Goal: Complete application form

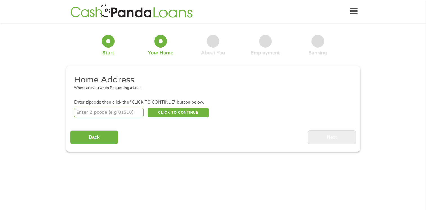
click at [125, 113] on input "number" at bounding box center [108, 113] width 69 height 10
type input "39194"
select select "[US_STATE]"
click at [196, 115] on button "CLICK TO CONTINUE" at bounding box center [177, 113] width 61 height 10
type input "39194"
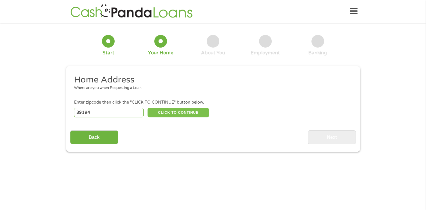
type input "[GEOGRAPHIC_DATA]"
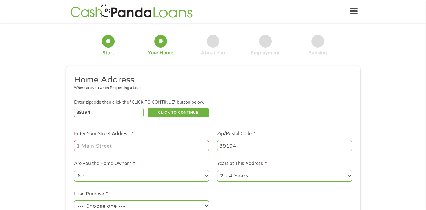
click at [161, 146] on input "Enter Your Street Address *" at bounding box center [141, 145] width 135 height 11
type input "[STREET_ADDRESS]"
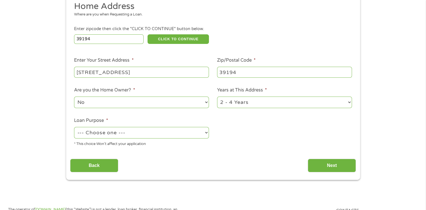
scroll to position [84, 0]
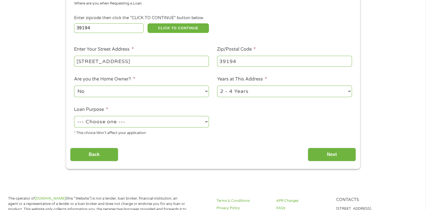
click at [200, 124] on select "--- Choose one --- Pay Bills Debt Consolidation Home Improvement Major Purchase…" at bounding box center [141, 122] width 135 height 12
select select "paybills"
click at [74, 116] on select "--- Choose one --- Pay Bills Debt Consolidation Home Improvement Major Purchase…" at bounding box center [141, 122] width 135 height 12
click at [332, 153] on input "Next" at bounding box center [332, 155] width 48 height 14
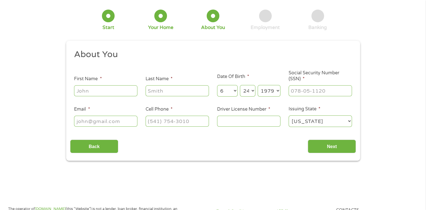
scroll to position [0, 0]
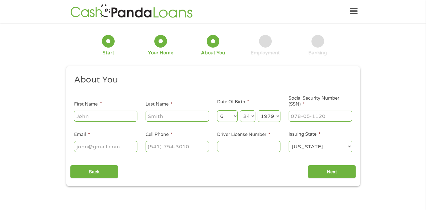
click at [116, 113] on input "First Name *" at bounding box center [105, 116] width 63 height 11
type input "Annitra"
type input "Cotton"
type input "[EMAIL_ADDRESS][DOMAIN_NAME]"
type input "[PHONE_NUMBER]"
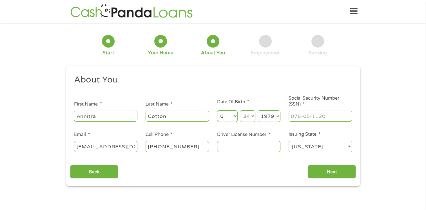
click at [251, 145] on input "Driver License Number *" at bounding box center [248, 146] width 63 height 11
type input "800521657"
click at [297, 115] on input "___-__-____" at bounding box center [319, 116] width 63 height 11
type input "425-35-6528"
click at [344, 170] on input "Next" at bounding box center [332, 172] width 48 height 14
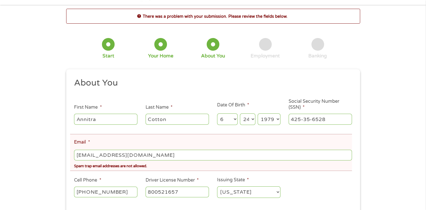
scroll to position [28, 0]
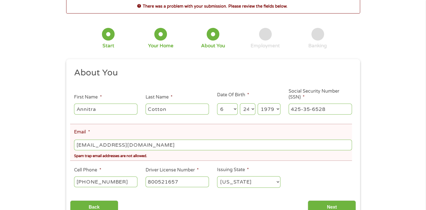
click at [149, 147] on input "[EMAIL_ADDRESS][DOMAIN_NAME]" at bounding box center [212, 145] width 277 height 11
click at [86, 145] on input "[EMAIL_ADDRESS][DOMAIN_NAME]" at bounding box center [212, 145] width 277 height 11
type input "[EMAIL_ADDRESS][DOMAIN_NAME]"
click at [17, 151] on div "There was a problem with your submission. Please review the fields below. 1 Sta…" at bounding box center [213, 110] width 426 height 223
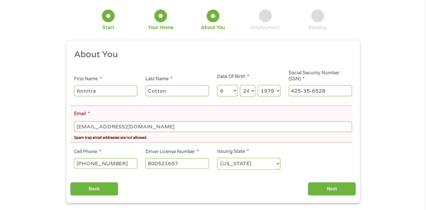
scroll to position [56, 0]
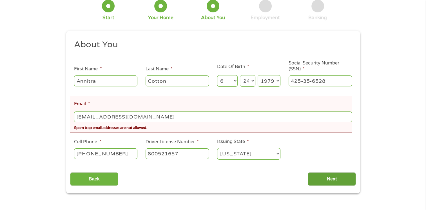
click at [339, 180] on input "Next" at bounding box center [332, 179] width 48 height 14
click at [166, 116] on input "[EMAIL_ADDRESS][DOMAIN_NAME]" at bounding box center [212, 116] width 277 height 11
type input "[EMAIL_ADDRESS][DOMAIN_NAME]"
select select "1"
click at [166, 115] on input "[EMAIL_ADDRESS][DOMAIN_NAME]" at bounding box center [212, 116] width 277 height 11
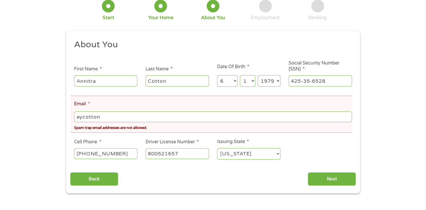
type input "[EMAIL_ADDRESS][DOMAIN_NAME]"
click at [48, 142] on div "There was a problem with your submission. Please review the fields below. 1 Sta…" at bounding box center [213, 81] width 426 height 223
click at [254, 82] on select "Day 1 2 3 4 5 6 7 8 9 10 11 12 13 14 15 16 17 18 19 20 21 22 23 24 25 26 27 28 …" at bounding box center [247, 81] width 15 height 12
select select "24"
click at [240, 75] on select "Day 1 2 3 4 5 6 7 8 9 10 11 12 13 14 15 16 17 18 19 20 21 22 23 24 25 26 27 28 …" at bounding box center [247, 81] width 15 height 12
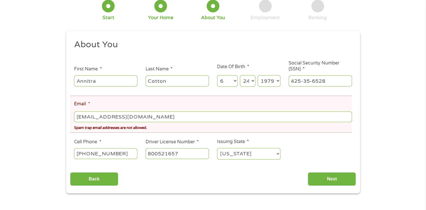
click at [149, 118] on input "[EMAIL_ADDRESS][DOMAIN_NAME]" at bounding box center [212, 116] width 277 height 11
type input "A"
type input "[EMAIL_ADDRESS][DOMAIN_NAME]"
click at [44, 132] on div "There was a problem with your submission. Please review the fields below. 1 Sta…" at bounding box center [213, 81] width 426 height 223
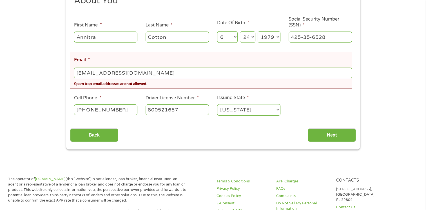
scroll to position [113, 0]
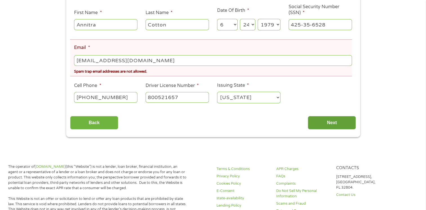
click at [332, 124] on input "Next" at bounding box center [332, 123] width 48 height 14
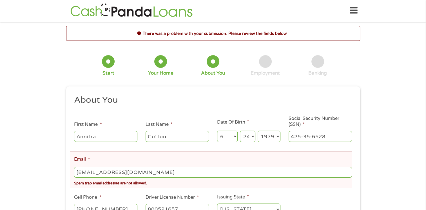
scroll to position [0, 0]
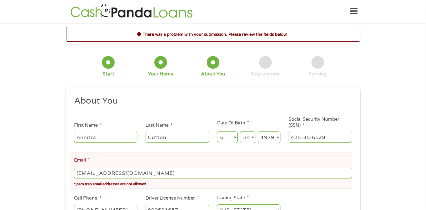
drag, startPoint x: 151, startPoint y: 174, endPoint x: 56, endPoint y: 175, distance: 94.8
click at [55, 176] on div "There was a problem with your submission. Please review the fields below. 1 Sta…" at bounding box center [213, 138] width 426 height 223
click at [43, 153] on div "There was a problem with your submission. Please review the fields below. 1 Sta…" at bounding box center [213, 138] width 426 height 223
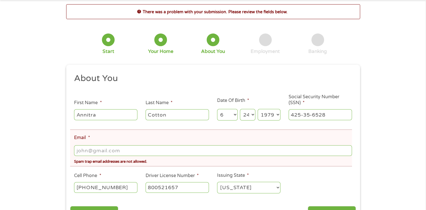
scroll to position [84, 0]
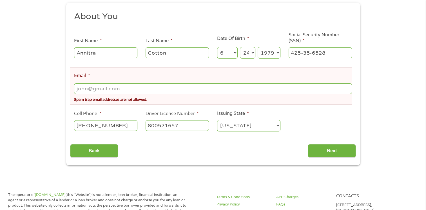
click at [106, 90] on input "Email *" at bounding box center [212, 88] width 277 height 11
type input "[EMAIL_ADDRESS][DOMAIN_NAME]"
click at [331, 153] on input "Next" at bounding box center [332, 151] width 48 height 14
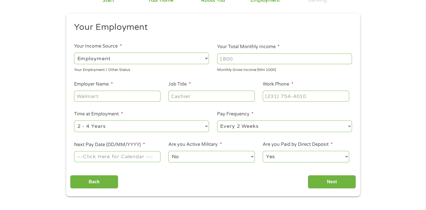
scroll to position [56, 0]
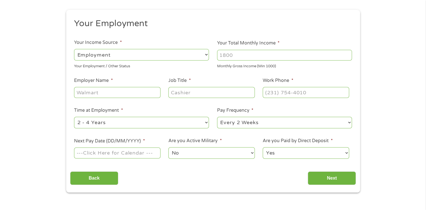
click at [169, 55] on select "--- Choose one --- Employment [DEMOGRAPHIC_DATA] Benefits" at bounding box center [141, 55] width 135 height 12
click at [74, 49] on select "--- Choose one --- Employment [DEMOGRAPHIC_DATA] Benefits" at bounding box center [141, 55] width 135 height 12
click at [338, 53] on input "Your Total Monthly Income *" at bounding box center [284, 55] width 135 height 11
type input "4100"
click at [144, 90] on input "Employer Name *" at bounding box center [117, 92] width 86 height 11
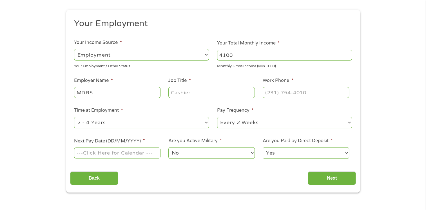
type input "MDRS"
click at [236, 94] on input "Job Title *" at bounding box center [211, 92] width 86 height 11
type input "Case Manager"
click at [268, 94] on input "(___) ___-____" at bounding box center [306, 92] width 86 height 11
type input "[PHONE_NUMBER]"
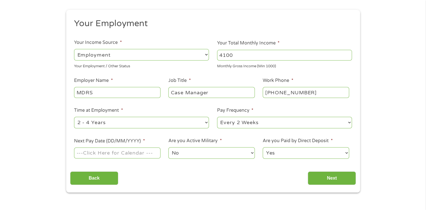
click at [142, 124] on select "--- Choose one --- 1 Year or less 1 - 2 Years 2 - 4 Years Over 4 Years" at bounding box center [141, 123] width 135 height 12
select select "60months"
click at [74, 117] on select "--- Choose one --- 1 Year or less 1 - 2 Years 2 - 4 Years Over 4 Years" at bounding box center [141, 123] width 135 height 12
click at [313, 123] on select "--- Choose one --- Every 2 Weeks Every Week Monthly Semi-Monthly" at bounding box center [284, 123] width 135 height 12
select select "monthly"
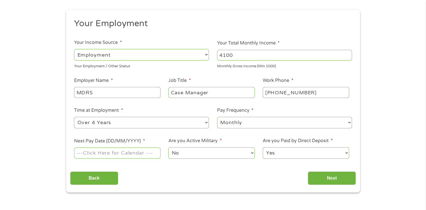
click at [217, 117] on select "--- Choose one --- Every 2 Weeks Every Week Monthly Semi-Monthly" at bounding box center [284, 123] width 135 height 12
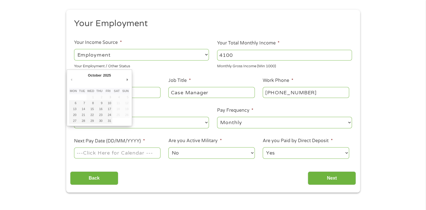
click at [145, 154] on input "Next Pay Date (DD/MM/YYYY) *" at bounding box center [117, 152] width 86 height 11
type input "[DATE]"
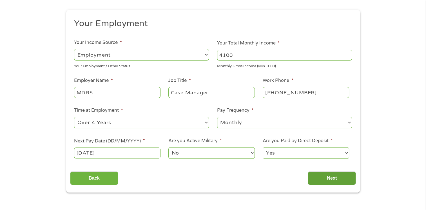
click at [323, 177] on input "Next" at bounding box center [332, 178] width 48 height 14
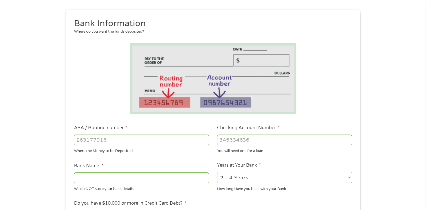
click at [113, 140] on input "ABA / Routing number *" at bounding box center [141, 139] width 135 height 11
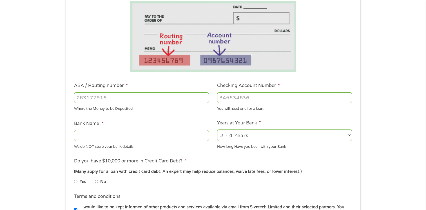
scroll to position [113, 0]
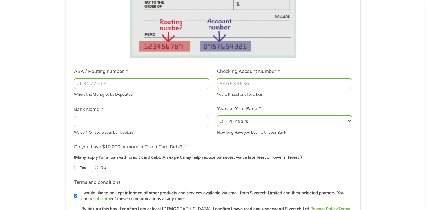
click at [106, 83] on input "ABA / Routing number *" at bounding box center [141, 83] width 135 height 11
click at [237, 83] on input "Checking Account Number *" at bounding box center [284, 83] width 135 height 11
paste input "-1"
type input "-1"
click at [348, 85] on input "-1" at bounding box center [284, 83] width 135 height 11
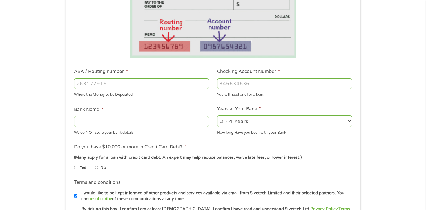
click at [86, 85] on input "ABA / Routing number *" at bounding box center [141, 83] width 135 height 11
type input "265377235"
type input "MAGNOLIA FEDERAL CREDIT UNION"
type input "265377235"
click at [241, 86] on input "Checking Account Number *" at bounding box center [284, 83] width 135 height 11
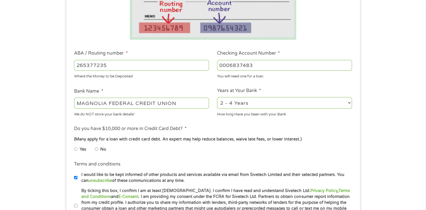
scroll to position [141, 0]
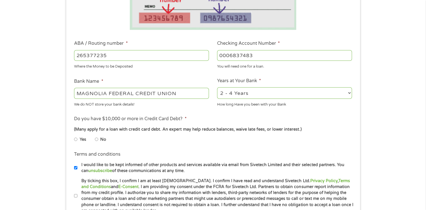
type input "0006837483"
click at [97, 140] on input "No" at bounding box center [96, 139] width 3 height 9
radio input "true"
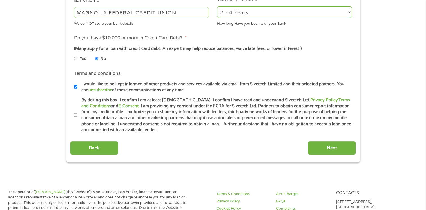
scroll to position [225, 0]
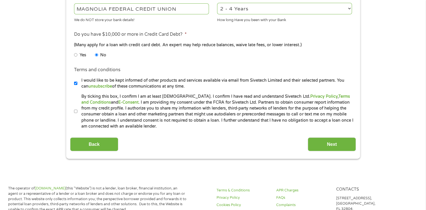
click at [76, 111] on input "By ticking this box, I confirm I am at least [DEMOGRAPHIC_DATA]. I confirm I ha…" at bounding box center [75, 111] width 3 height 9
checkbox input "true"
click at [325, 145] on input "Next" at bounding box center [332, 144] width 48 height 14
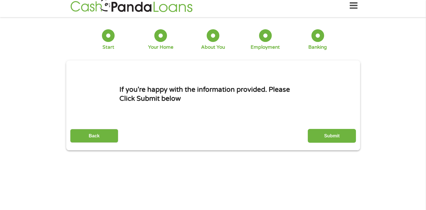
scroll to position [0, 0]
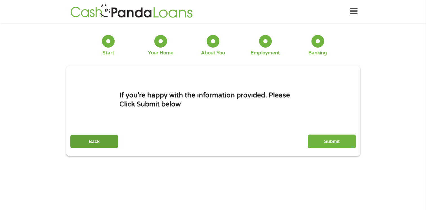
click at [95, 141] on input "Back" at bounding box center [94, 141] width 48 height 14
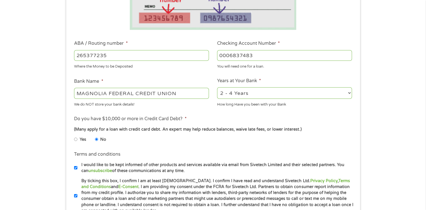
scroll to position [281, 0]
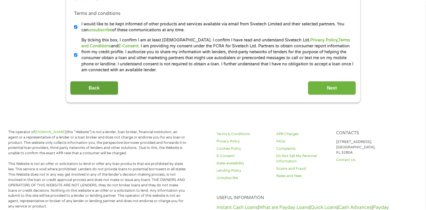
click at [98, 89] on input "Back" at bounding box center [94, 88] width 48 height 14
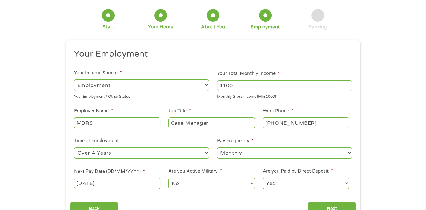
scroll to position [84, 0]
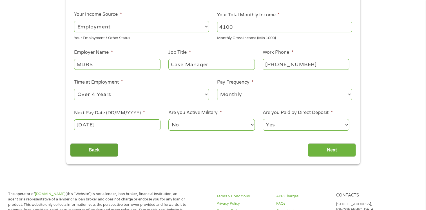
click at [84, 149] on input "Back" at bounding box center [94, 150] width 48 height 14
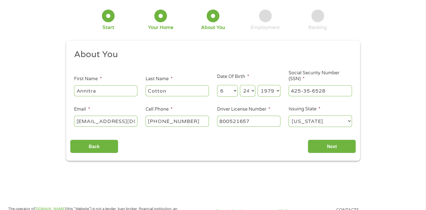
scroll to position [0, 0]
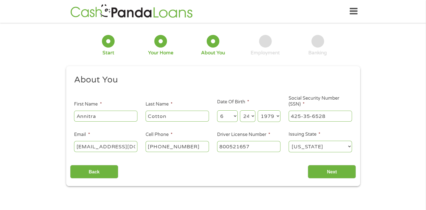
click at [134, 147] on input "[EMAIL_ADDRESS][DOMAIN_NAME]" at bounding box center [105, 146] width 63 height 11
type input "[EMAIL_ADDRESS][DOMAIN_NAME]"
click at [340, 173] on input "Next" at bounding box center [332, 172] width 48 height 14
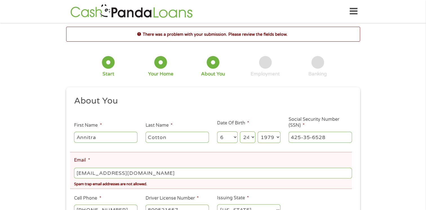
click at [149, 172] on input "[EMAIL_ADDRESS][DOMAIN_NAME]" at bounding box center [212, 173] width 277 height 11
drag, startPoint x: 165, startPoint y: 172, endPoint x: 0, endPoint y: 168, distance: 164.9
type input "[EMAIL_ADDRESS][DOMAIN_NAME]"
click at [47, 155] on div "There was a problem with your submission. Please review the fields below. 1 Sta…" at bounding box center [213, 138] width 426 height 223
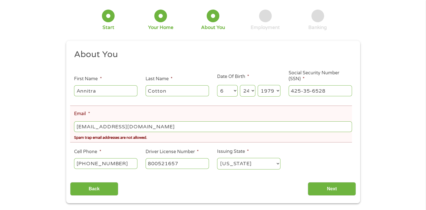
scroll to position [56, 0]
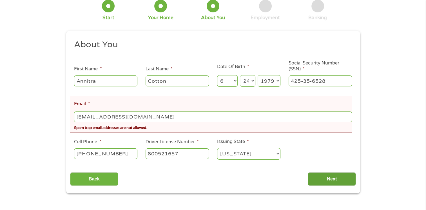
click at [341, 180] on input "Next" at bounding box center [332, 179] width 48 height 14
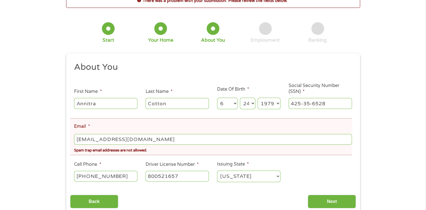
scroll to position [1, 0]
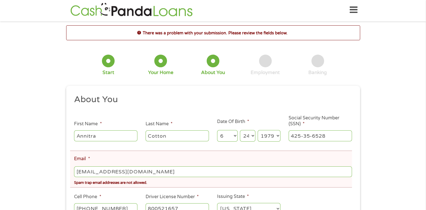
click at [147, 119] on ul "About You This field is hidden when viewing the form Title * --- Choose one ---…" at bounding box center [213, 156] width 286 height 125
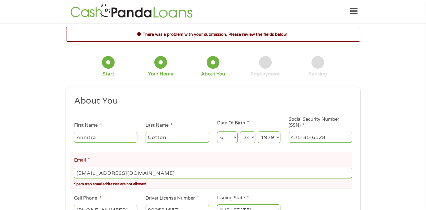
click at [162, 169] on input "[EMAIL_ADDRESS][DOMAIN_NAME]" at bounding box center [212, 173] width 277 height 11
type input "[EMAIL_ADDRESS][DOMAIN_NAME]"
click at [48, 160] on div "There was a problem with your submission. Please review the fields below. 1 Sta…" at bounding box center [213, 138] width 426 height 223
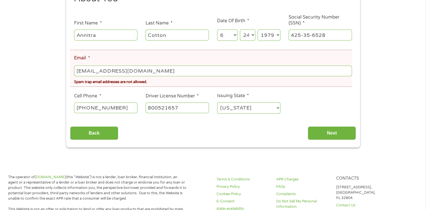
scroll to position [113, 0]
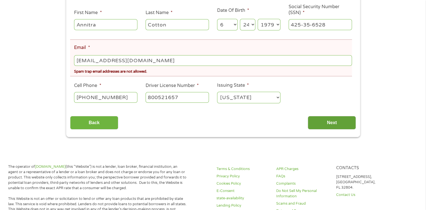
click at [317, 119] on input "Next" at bounding box center [332, 123] width 48 height 14
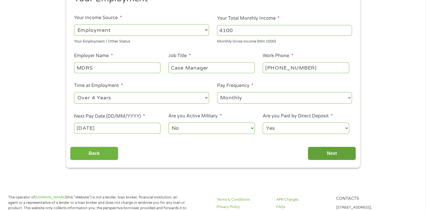
scroll to position [84, 0]
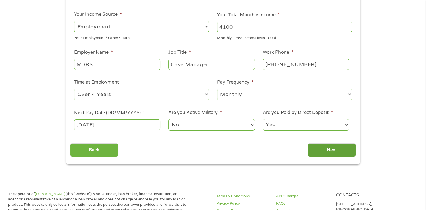
click at [323, 148] on input "Next" at bounding box center [332, 150] width 48 height 14
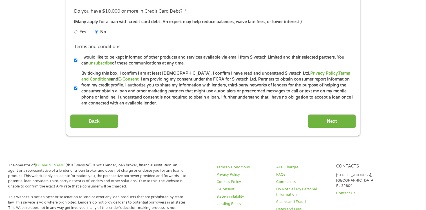
scroll to position [253, 0]
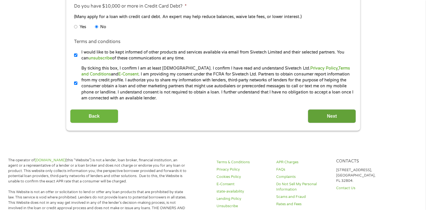
click at [328, 118] on input "Next" at bounding box center [332, 116] width 48 height 14
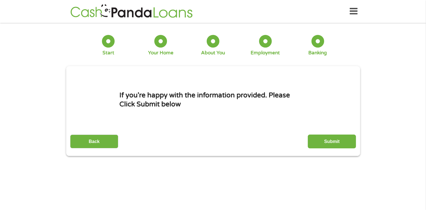
scroll to position [0, 0]
click at [315, 146] on input "Submit" at bounding box center [332, 141] width 48 height 14
